Goal: Check status: Check status

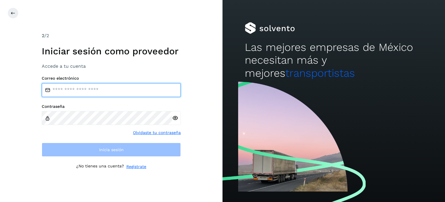
type input "**********"
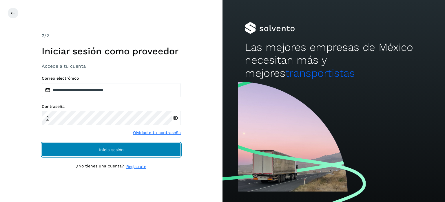
drag, startPoint x: 50, startPoint y: 153, endPoint x: 52, endPoint y: 143, distance: 9.4
click at [50, 152] on button "Inicia sesión" at bounding box center [111, 149] width 139 height 14
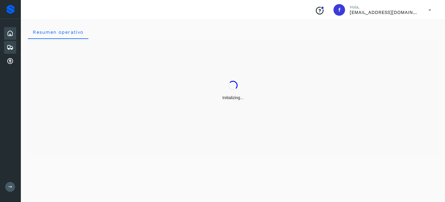
click at [9, 49] on icon at bounding box center [10, 47] width 7 height 7
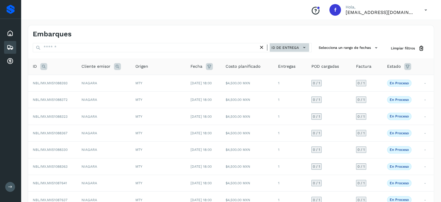
click at [298, 47] on span "ID de entrega" at bounding box center [285, 47] width 28 height 5
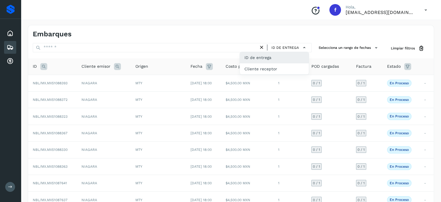
drag, startPoint x: 69, startPoint y: 29, endPoint x: 73, endPoint y: 28, distance: 4.2
click at [69, 29] on div at bounding box center [220, 101] width 441 height 202
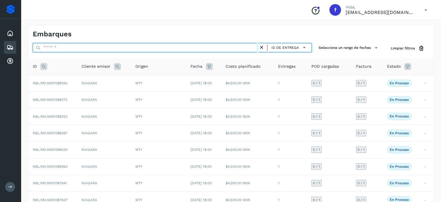
click at [186, 48] on input "text" at bounding box center [146, 47] width 226 height 9
paste input "******"
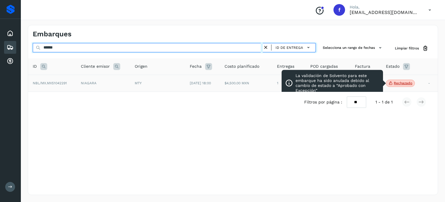
type input "******"
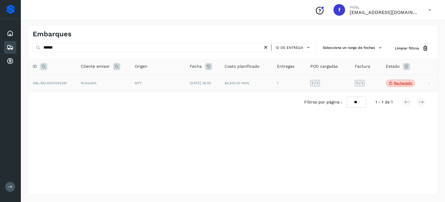
click at [398, 84] on p "Rechazado" at bounding box center [403, 83] width 19 height 4
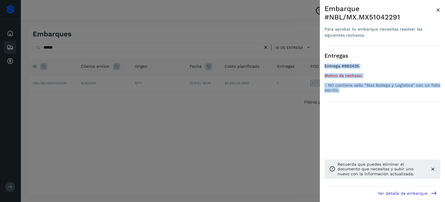
drag, startPoint x: 341, startPoint y: 89, endPoint x: 325, endPoint y: 63, distance: 31.0
click at [325, 63] on div "Entregas Entrega #982425 Motivo de rechazo: - NO contiene sello “Mas Bodega y L…" at bounding box center [383, 74] width 116 height 57
drag, startPoint x: 338, startPoint y: 87, endPoint x: 339, endPoint y: 92, distance: 5.7
click at [338, 87] on p "- NO contiene sello “Mas Bodega y Logística” con un folio escrito." at bounding box center [383, 88] width 116 height 10
click at [335, 88] on p "- NO contiene sello “Mas Bodega y Logística” con un folio escrito." at bounding box center [383, 88] width 116 height 10
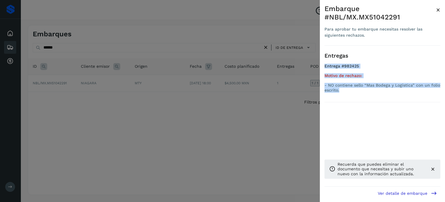
click at [348, 72] on h4 "Entrega #982425" at bounding box center [383, 68] width 116 height 10
drag, startPoint x: 345, startPoint y: 89, endPoint x: 325, endPoint y: 83, distance: 20.8
click at [325, 83] on p "- NO contiene sello “Mas Bodega y Logística” con un folio escrito." at bounding box center [383, 88] width 116 height 10
copy p "- NO contiene sello “Mas Bodega y Logística” con un folio escrito."
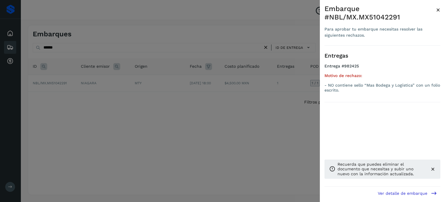
drag, startPoint x: 223, startPoint y: 119, endPoint x: 202, endPoint y: 121, distance: 21.3
click at [223, 119] on div at bounding box center [222, 101] width 445 height 202
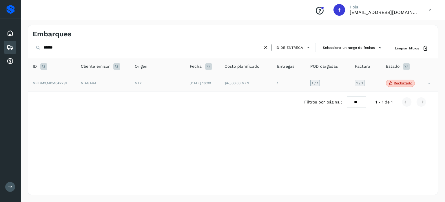
click at [48, 81] on span "NBL/MX.MX51042291" at bounding box center [50, 83] width 34 height 4
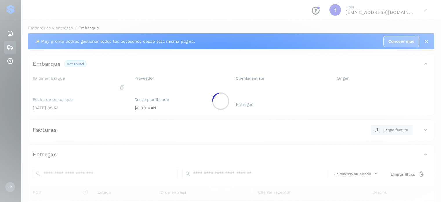
click at [51, 83] on div at bounding box center [220, 101] width 441 height 202
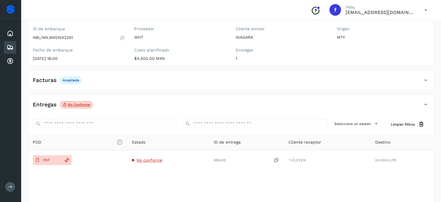
scroll to position [73, 0]
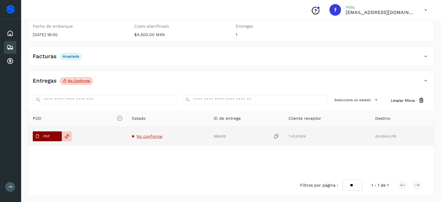
click at [49, 135] on p "PDF" at bounding box center [46, 136] width 7 height 4
